Goal: Task Accomplishment & Management: Use online tool/utility

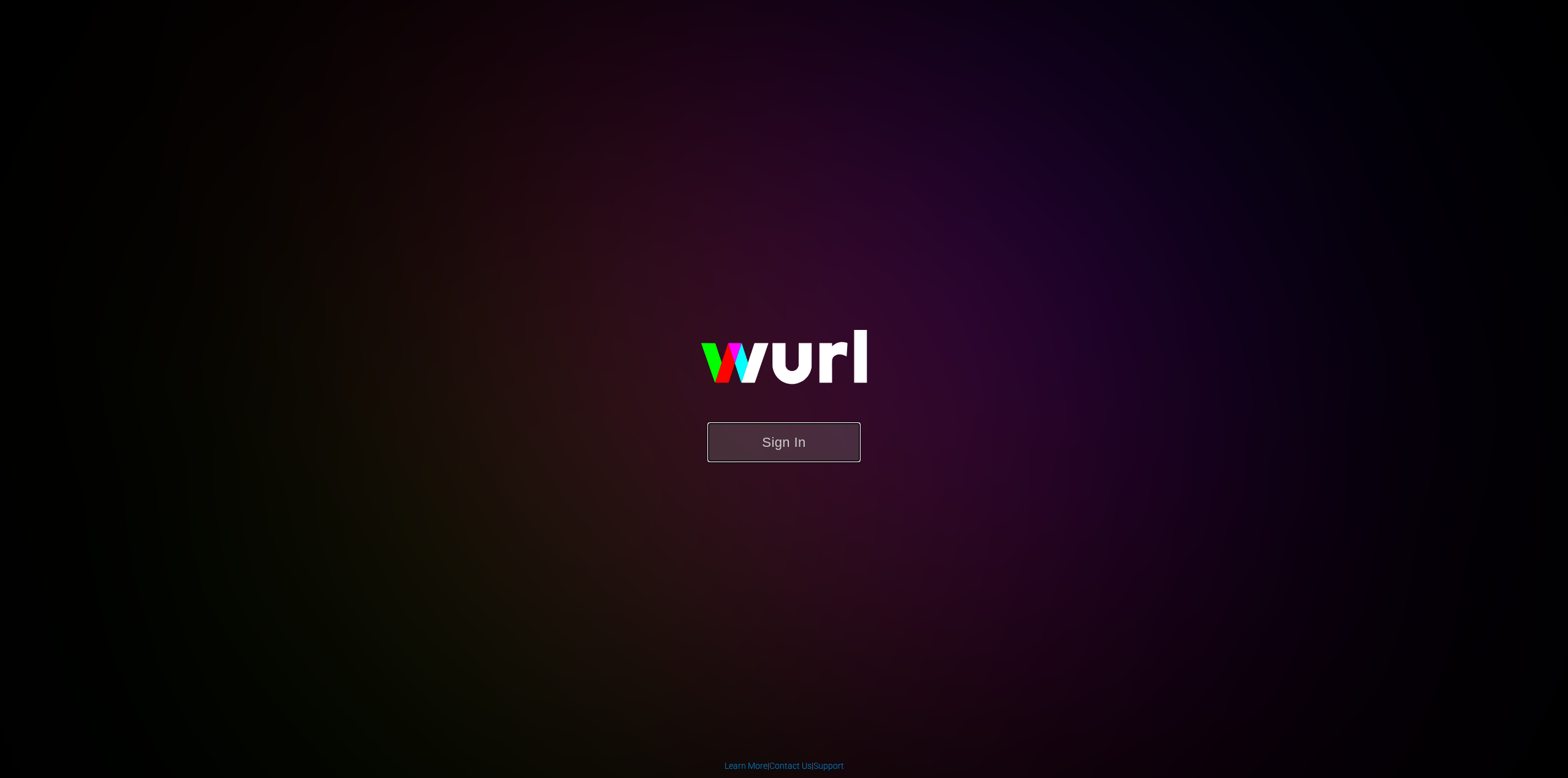
click at [769, 451] on button "Sign In" at bounding box center [784, 442] width 153 height 40
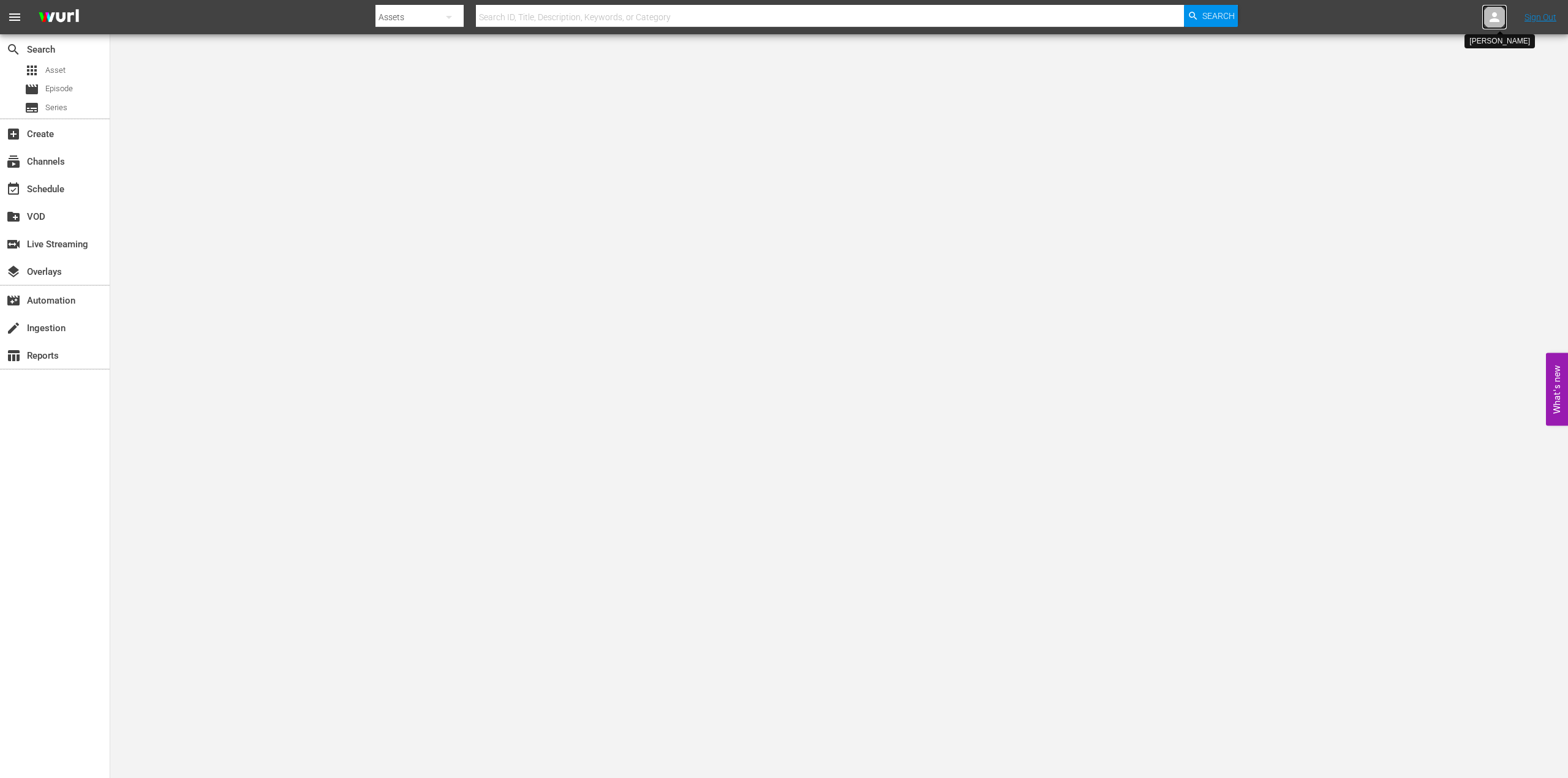
click at [1497, 17] on icon at bounding box center [1495, 17] width 15 height 15
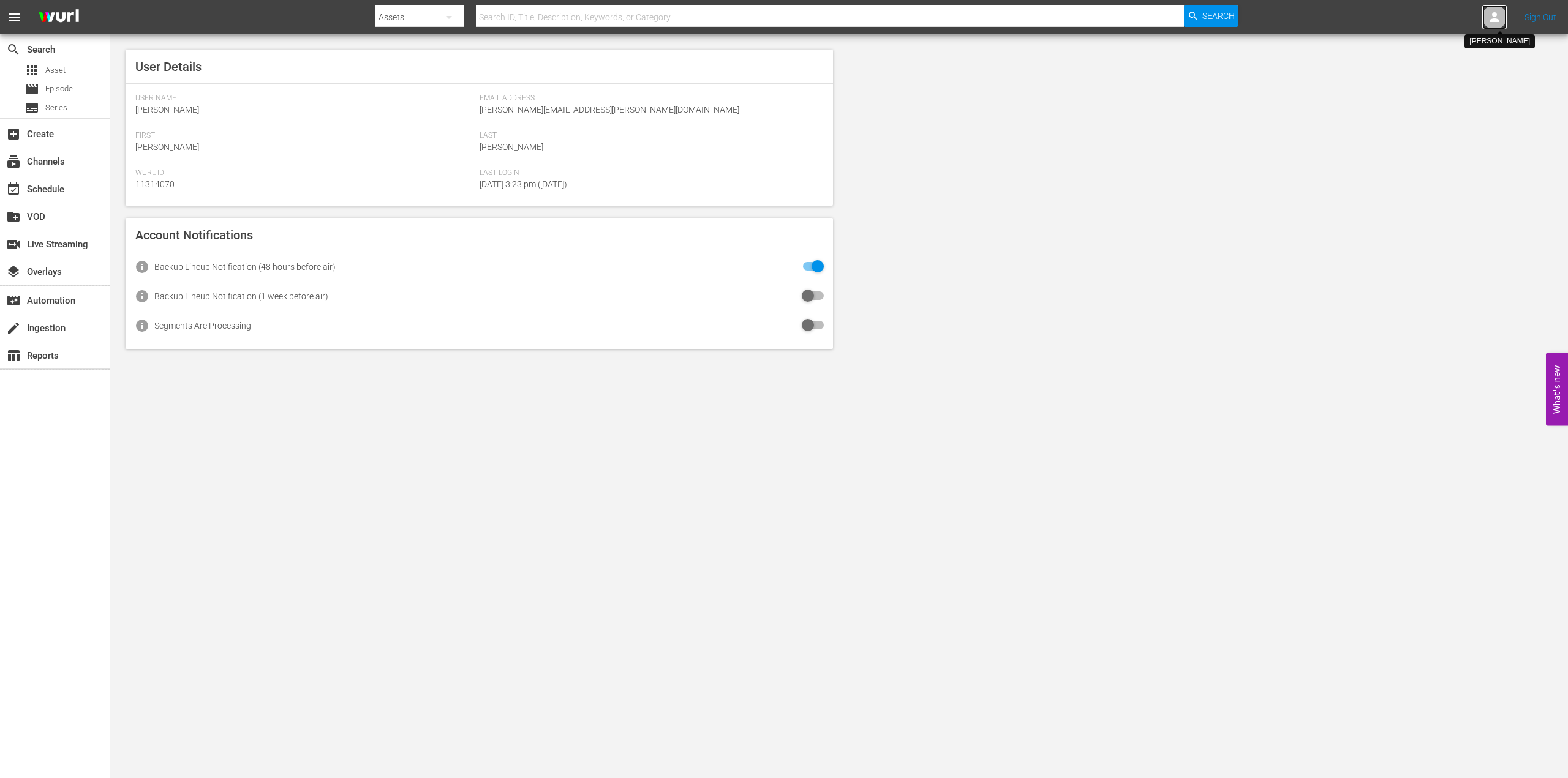
click at [1495, 17] on icon at bounding box center [1495, 17] width 15 height 15
click at [57, 71] on span "Asset" at bounding box center [55, 70] width 20 height 12
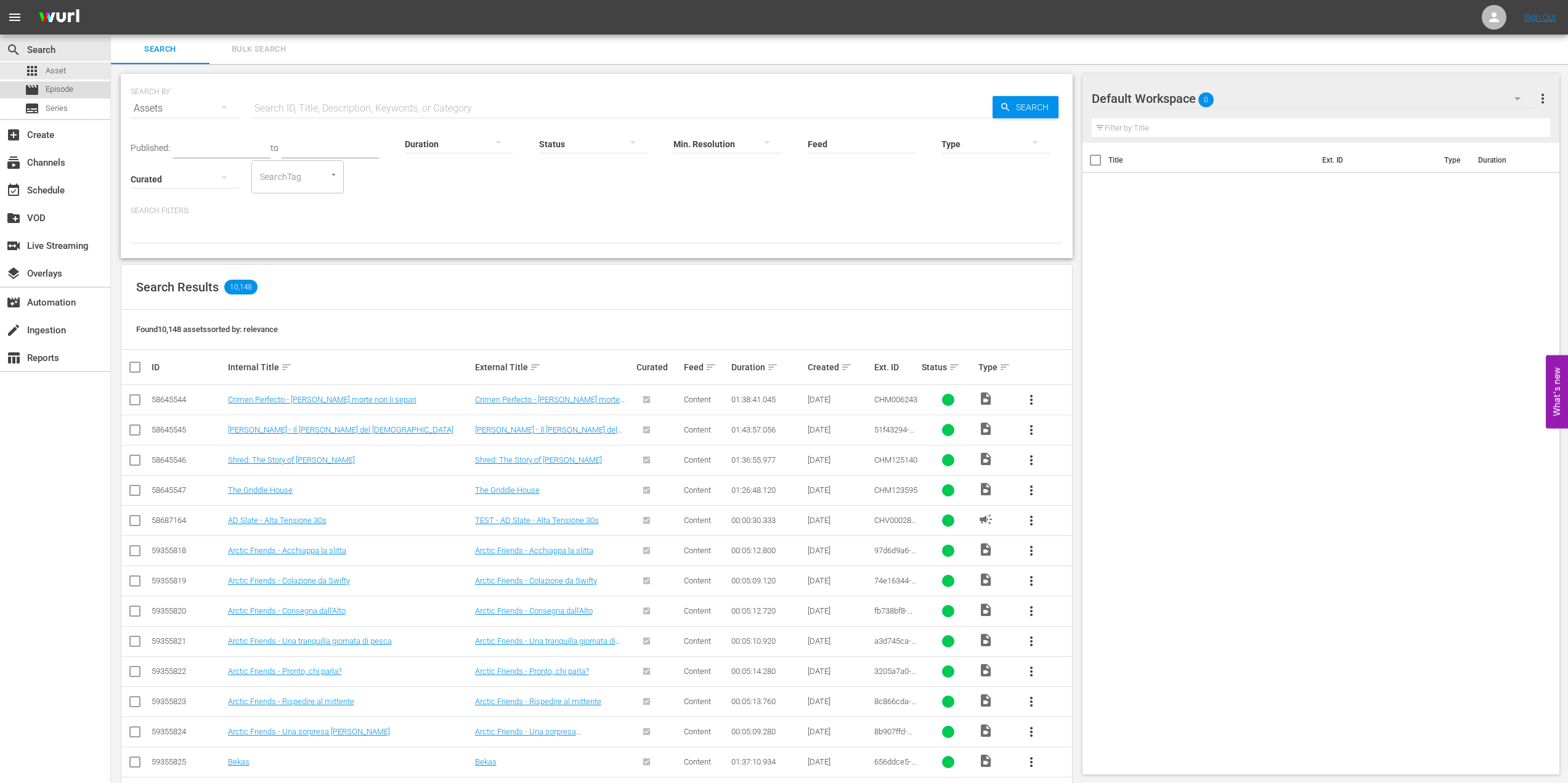
click at [60, 91] on span "Episode" at bounding box center [59, 89] width 28 height 12
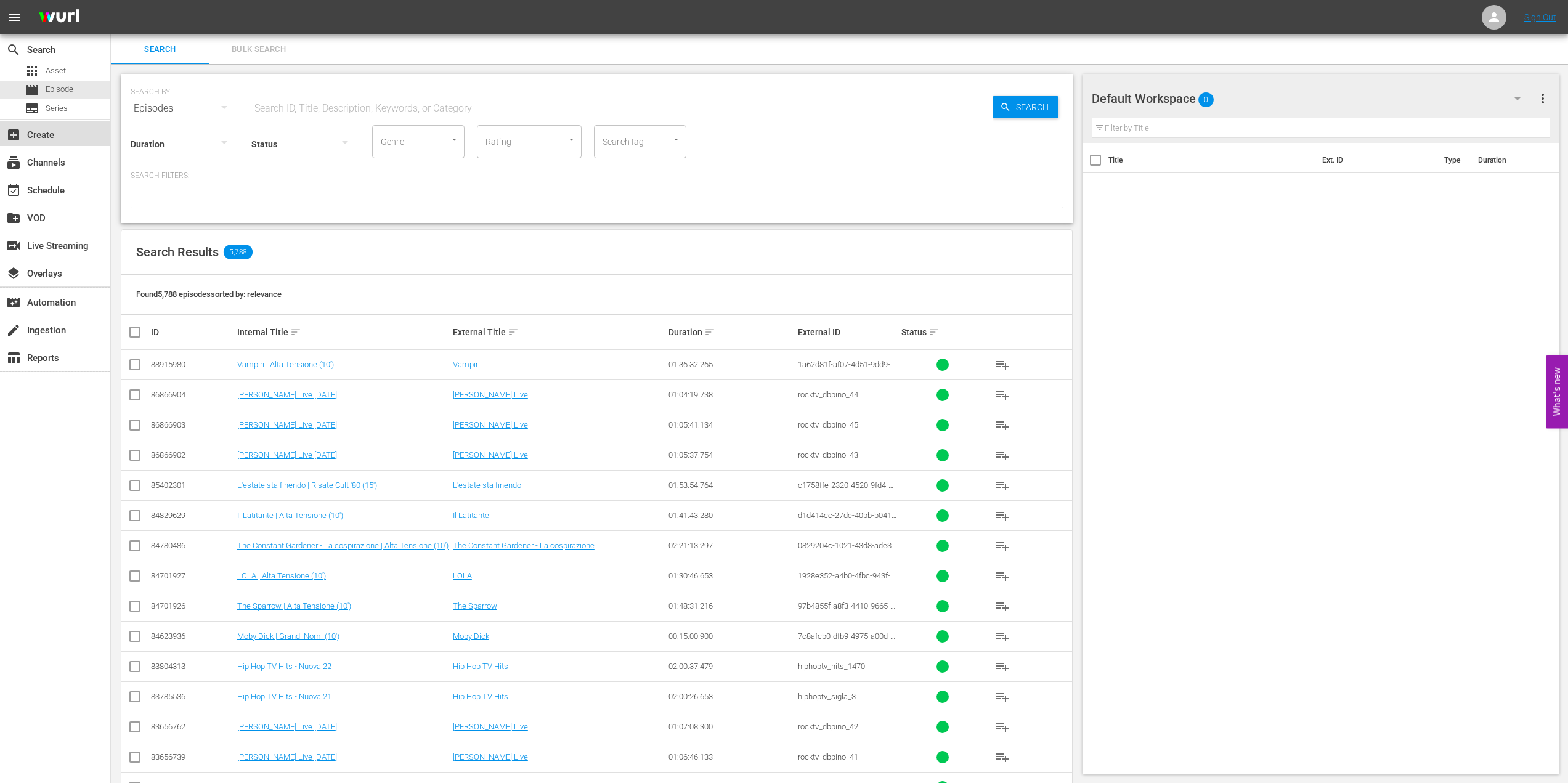
click at [44, 129] on div "add_box Create" at bounding box center [34, 133] width 69 height 11
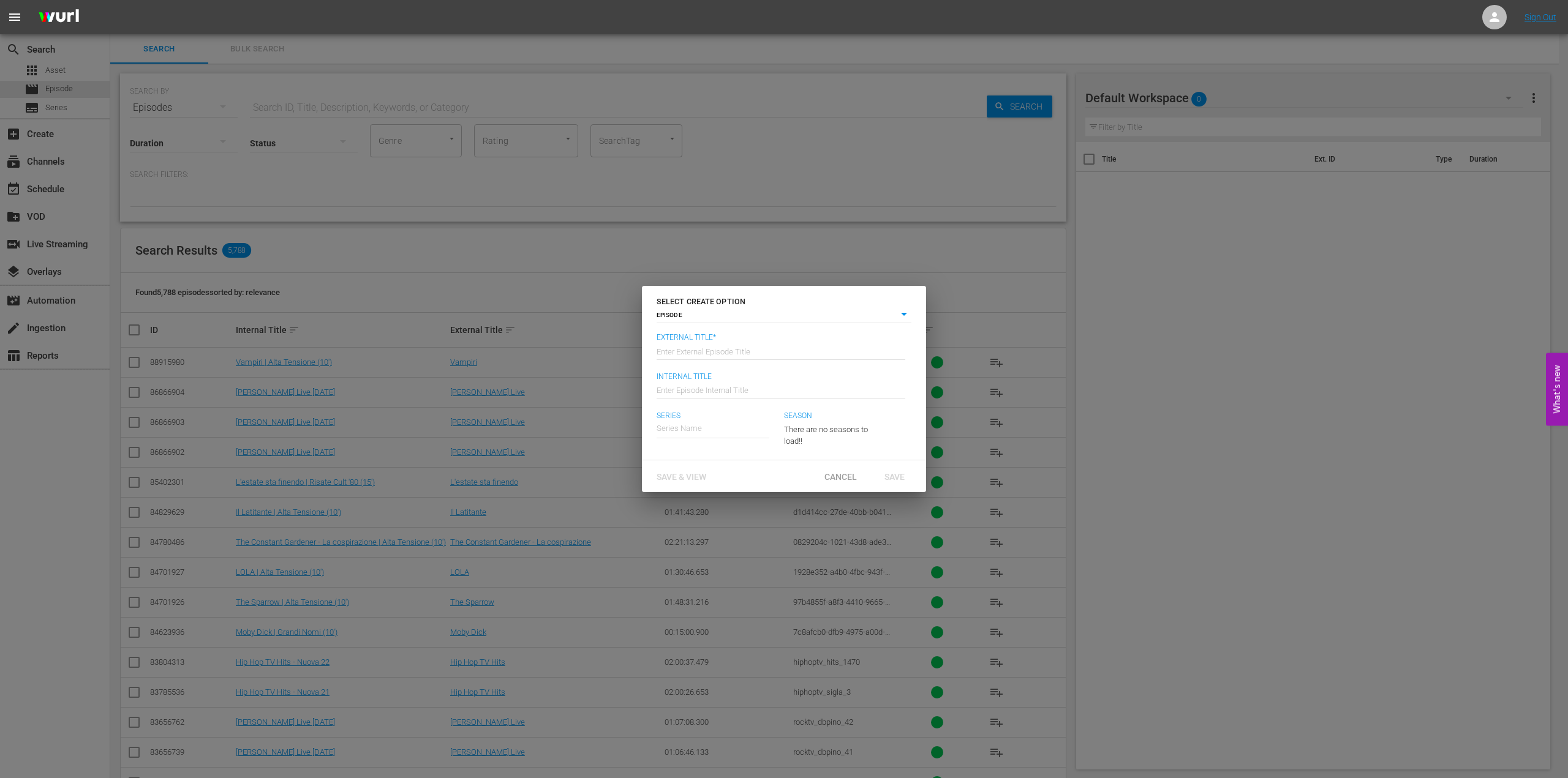
click at [1454, 377] on div "SELECT CREATE OPTION EPISODE episode External Title* Enter External Episode Tit…" at bounding box center [784, 389] width 1568 height 778
click at [837, 476] on span "Cancel" at bounding box center [841, 477] width 52 height 9
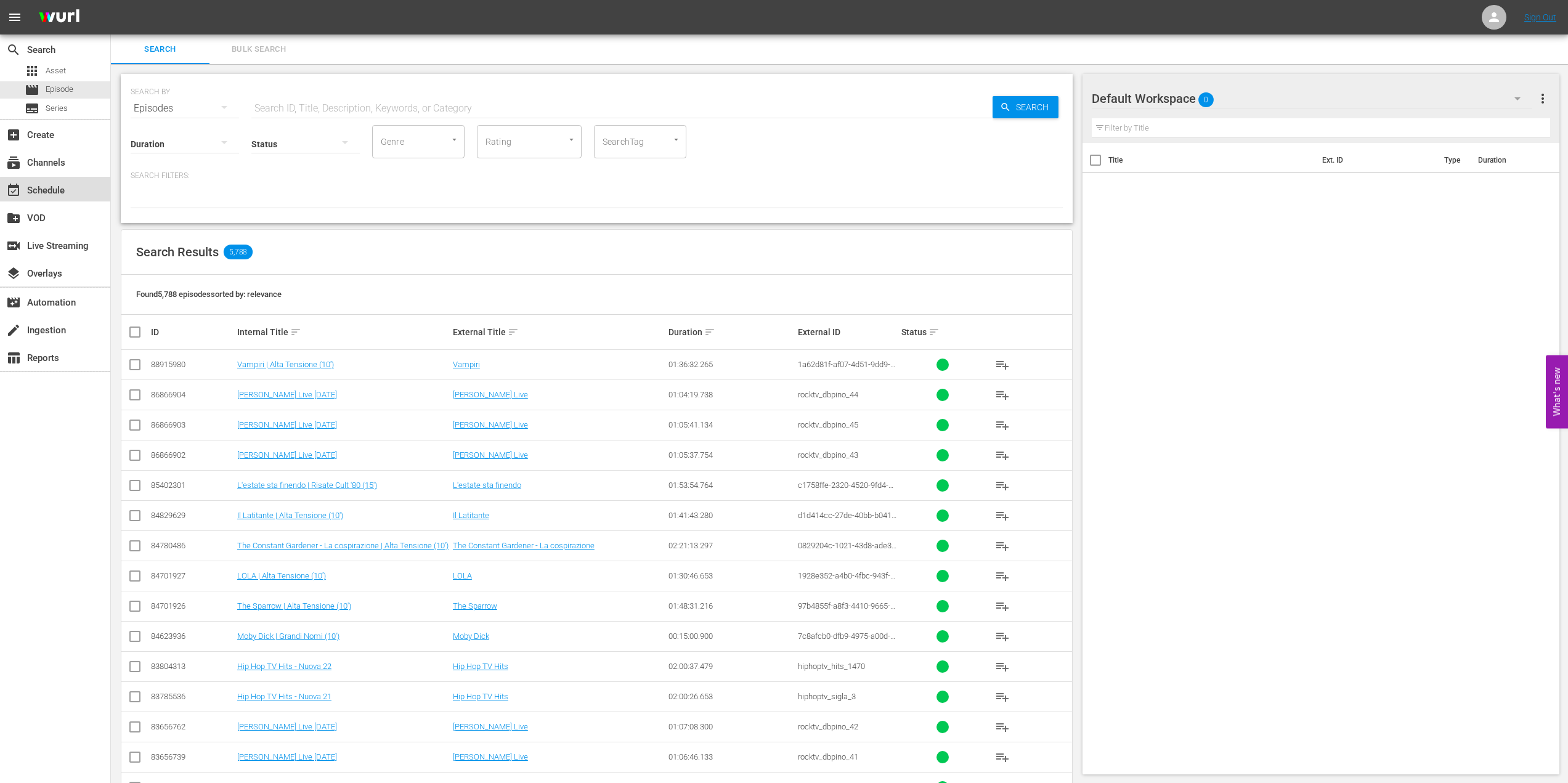
click at [55, 190] on div "event_available Schedule" at bounding box center [34, 189] width 69 height 11
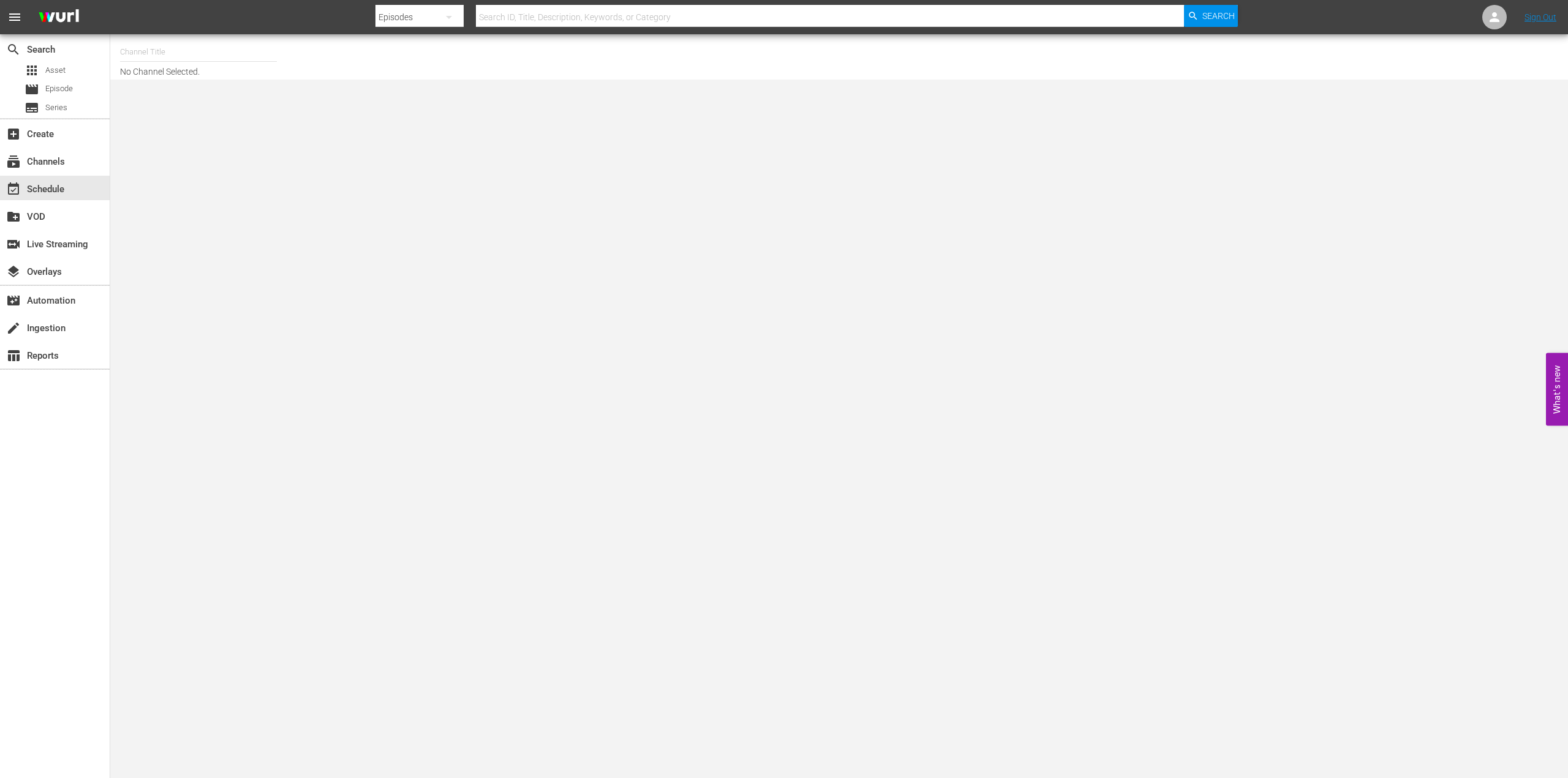
click at [685, 289] on body "menu Search By Episodes Search ID, Title, Description, Keywords, or Category Se…" at bounding box center [784, 389] width 1568 height 778
click at [36, 213] on div "create_new_folder VOD" at bounding box center [34, 215] width 68 height 11
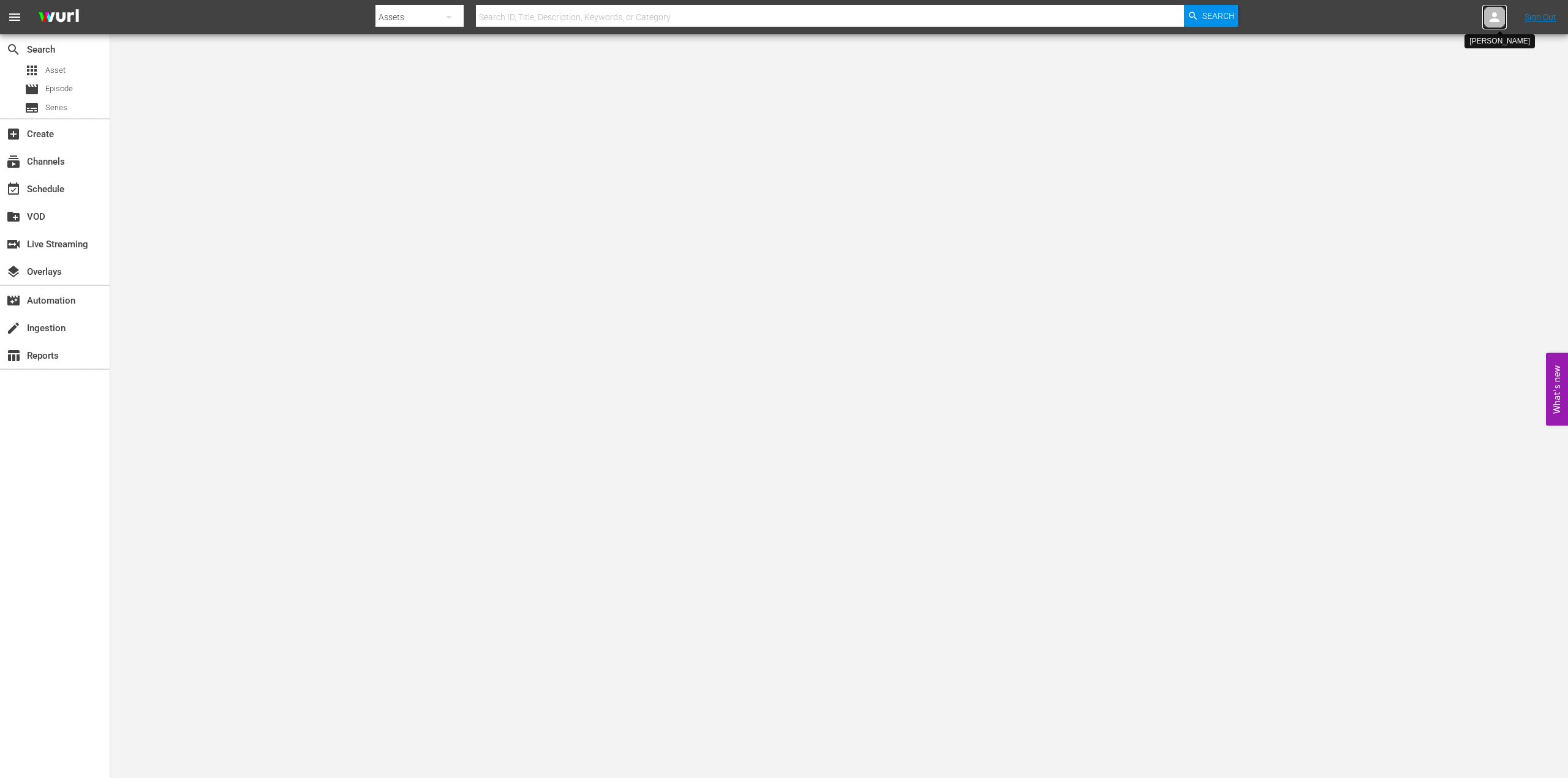
click at [1500, 22] on icon at bounding box center [1495, 17] width 9 height 9
